Goal: Navigation & Orientation: Find specific page/section

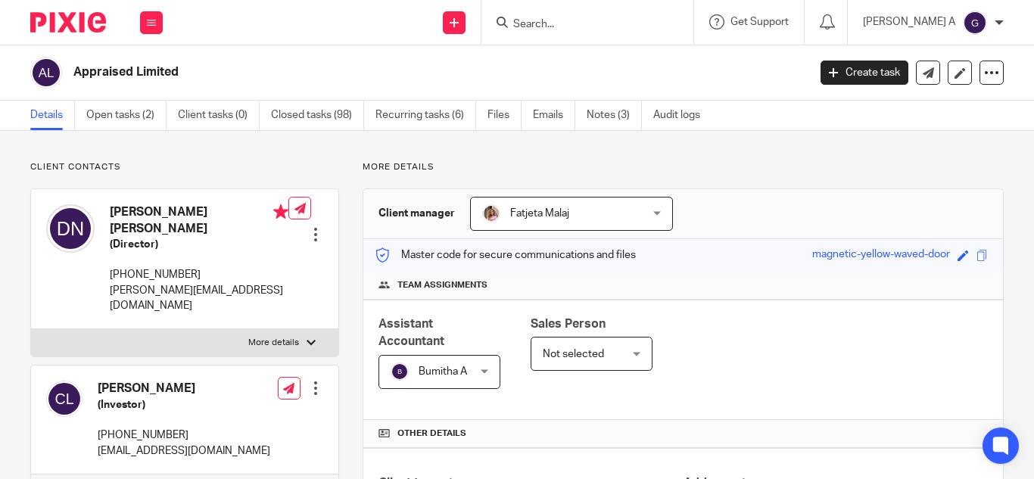
click at [583, 21] on input "Search" at bounding box center [580, 25] width 136 height 14
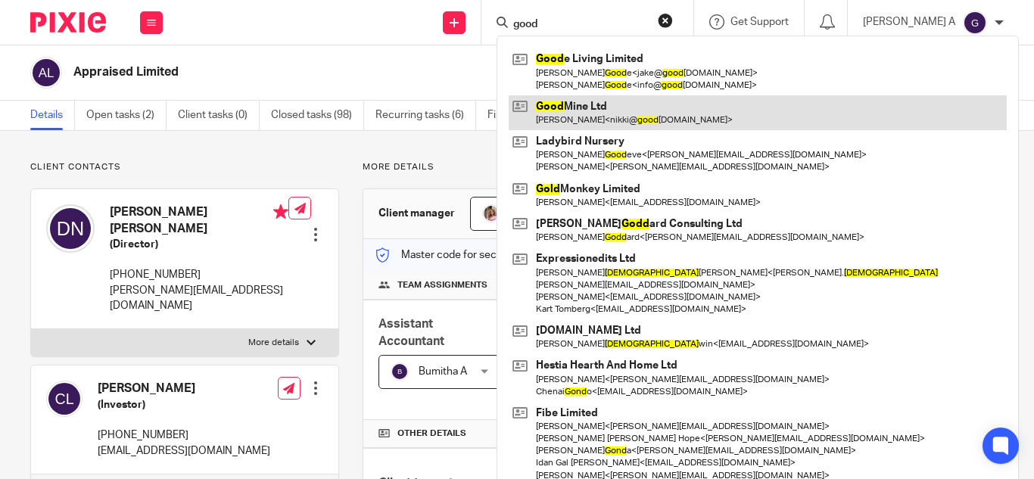
type input "good"
click at [650, 106] on link at bounding box center [758, 112] width 498 height 35
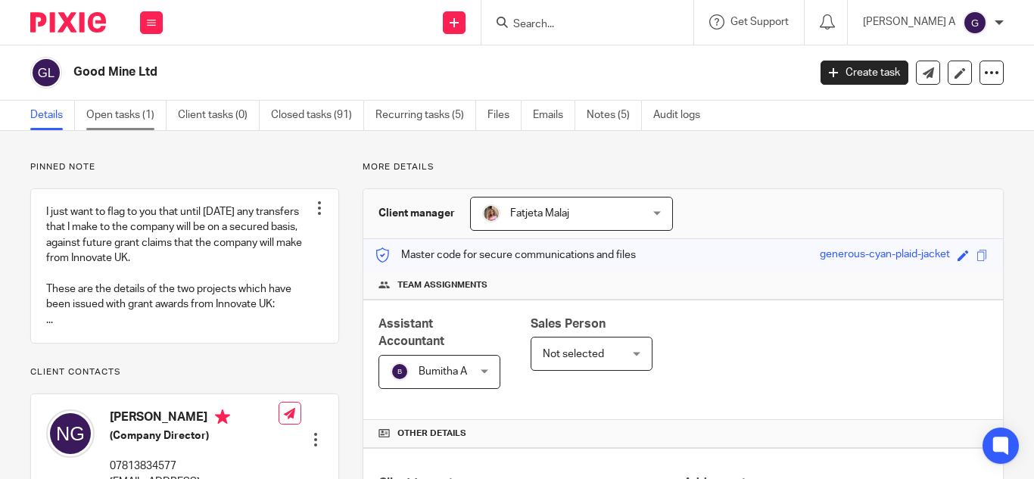
click at [126, 106] on link "Open tasks (1)" at bounding box center [126, 116] width 80 height 30
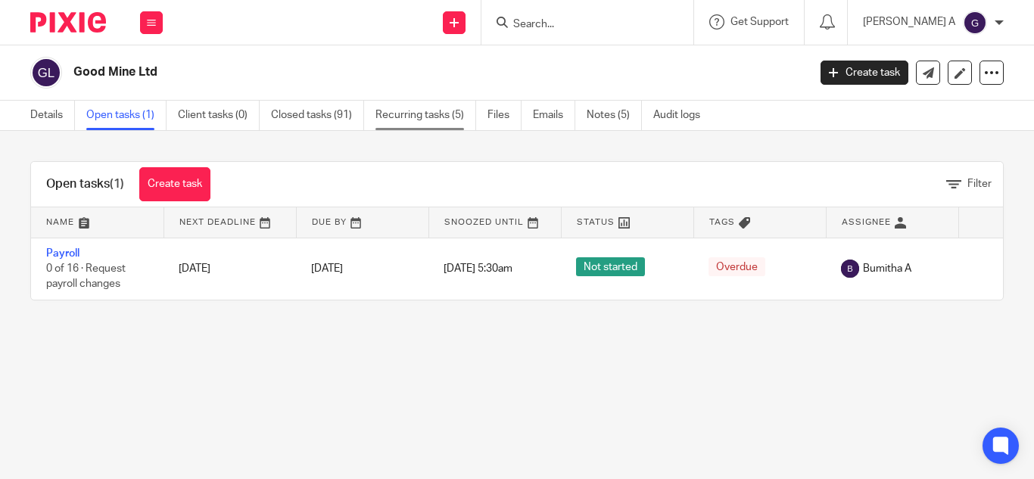
click at [428, 109] on link "Recurring tasks (5)" at bounding box center [425, 116] width 101 height 30
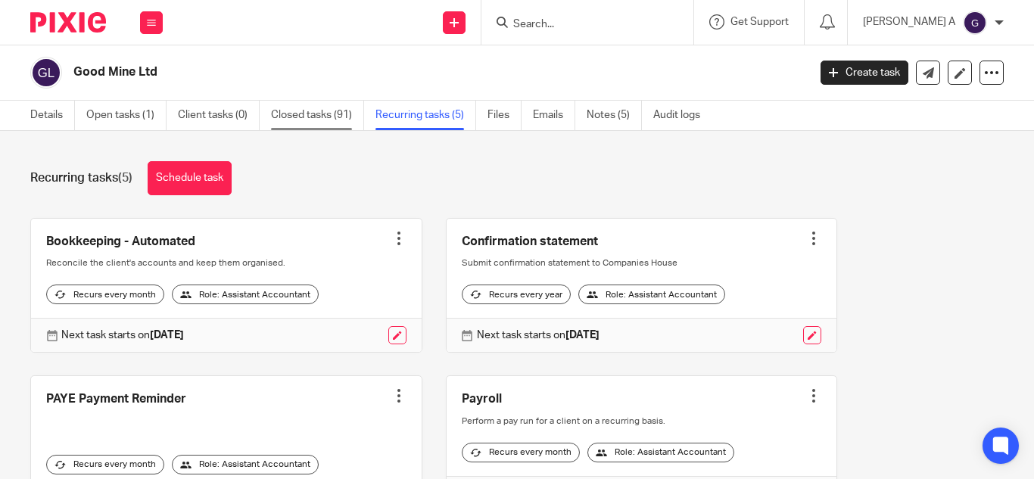
click at [299, 115] on link "Closed tasks (91)" at bounding box center [317, 116] width 93 height 30
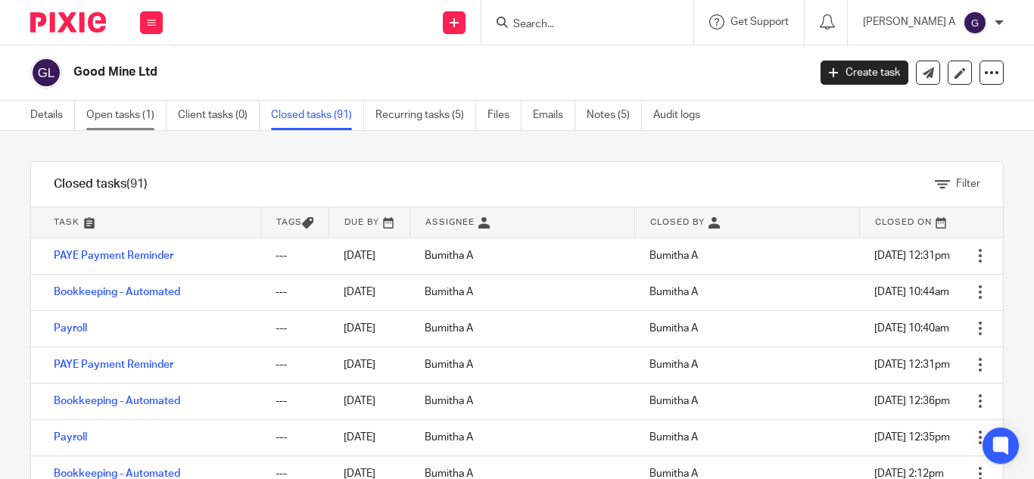
click at [107, 111] on link "Open tasks (1)" at bounding box center [126, 116] width 80 height 30
